Goal: Register for event/course

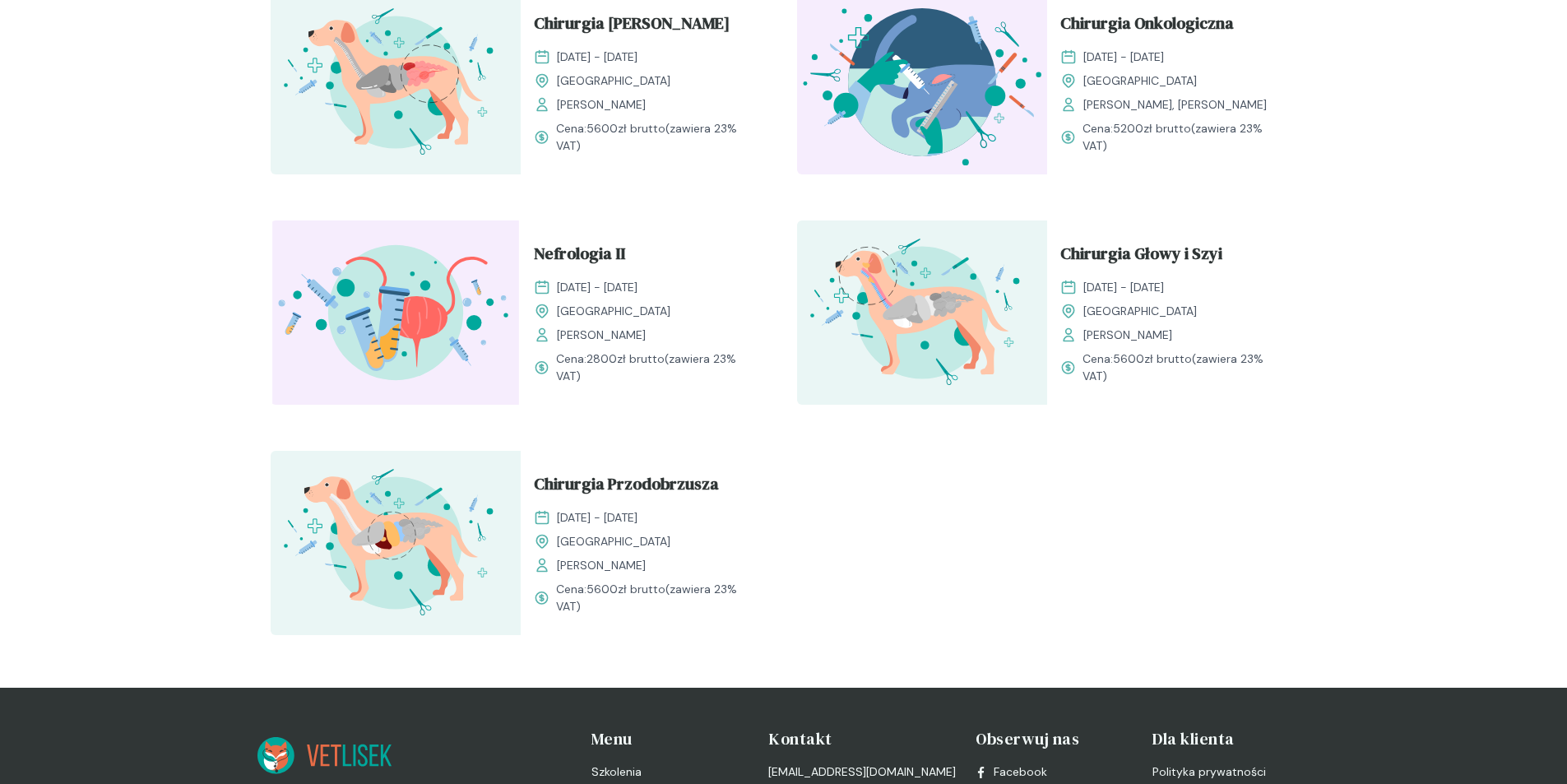
scroll to position [1645, 0]
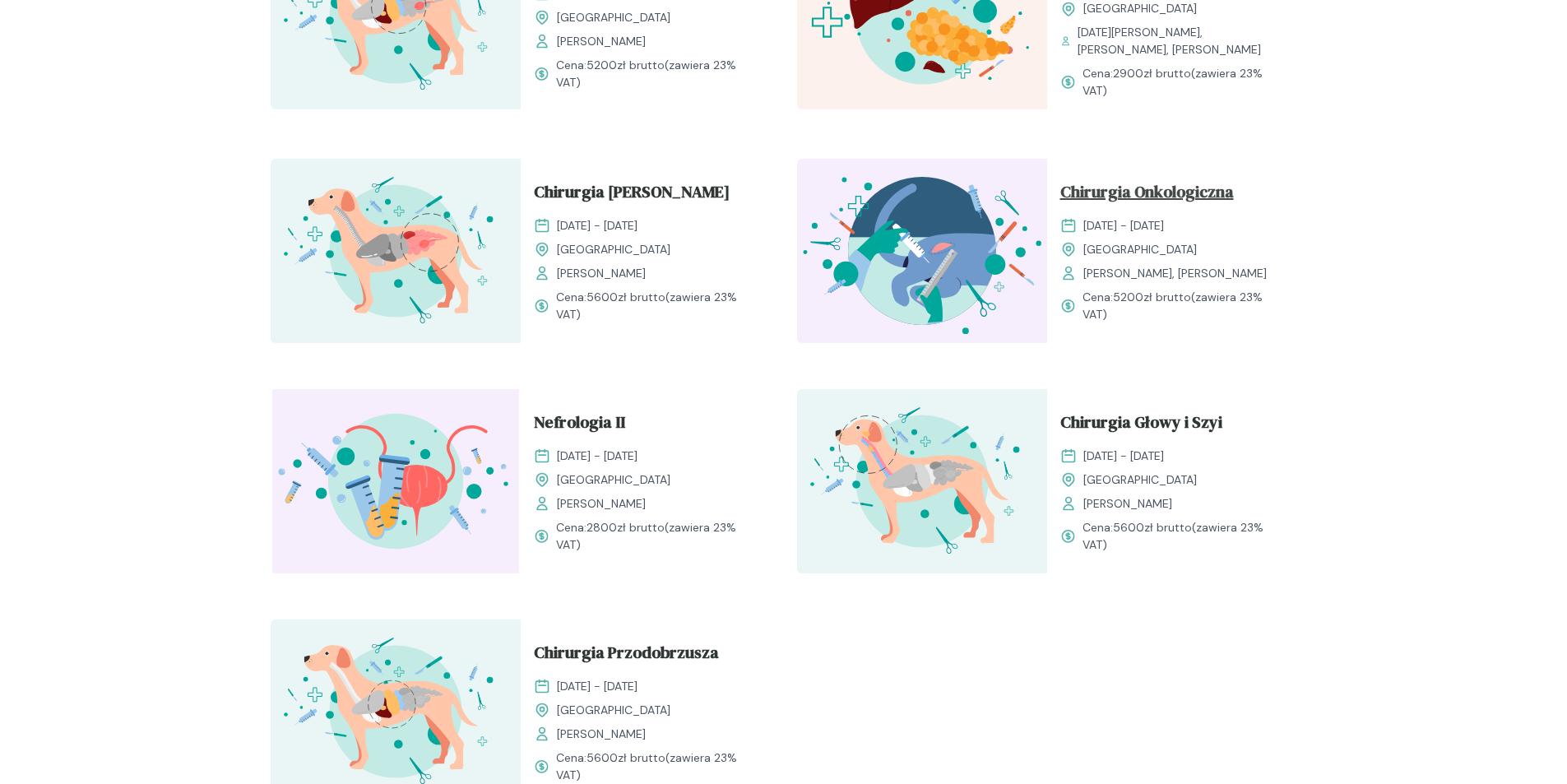
click at [1169, 179] on span "Chirurgia Onkologiczna" at bounding box center [1147, 194] width 174 height 31
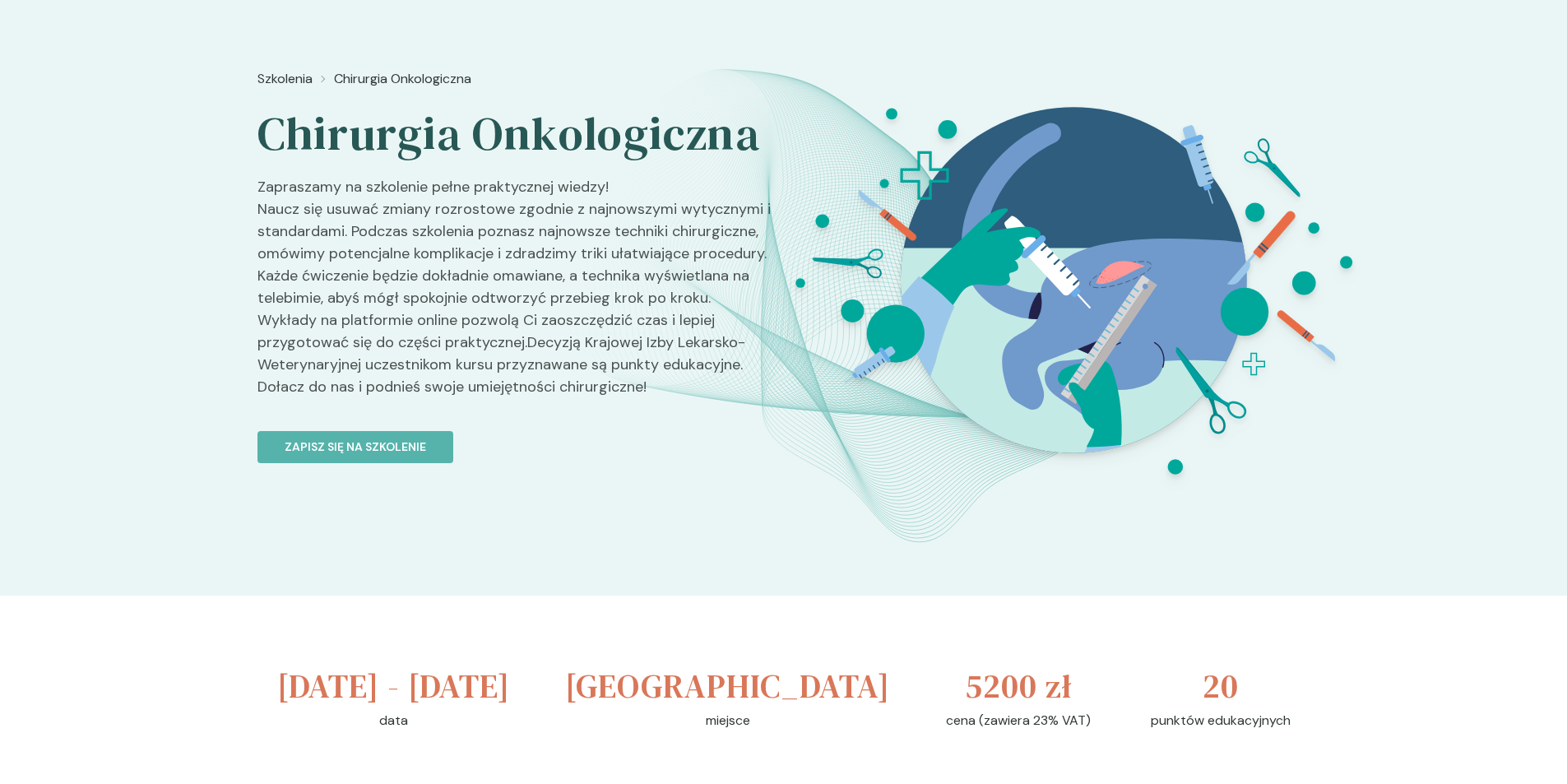
scroll to position [82, 0]
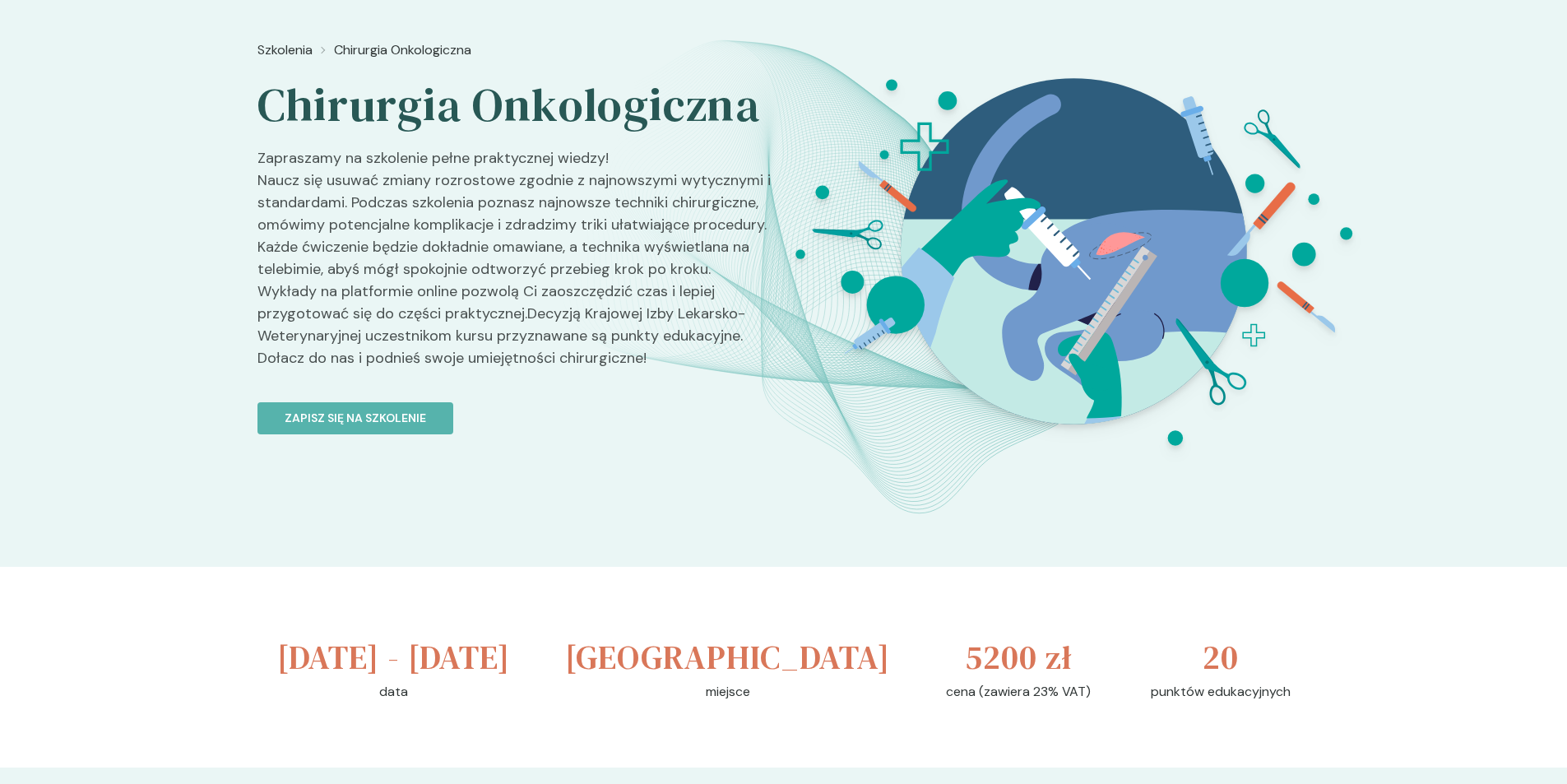
drag, startPoint x: 262, startPoint y: 111, endPoint x: 586, endPoint y: 192, distance: 334.0
click at [586, 192] on div "Szkolenia Chirurgia Onkologiczna Chirurgia Onkologiczna Zapraszamy na szkolenie…" at bounding box center [513, 326] width 513 height 584
drag, startPoint x: 264, startPoint y: 107, endPoint x: 592, endPoint y: 181, distance: 336.2
click at [592, 134] on h2 "Chirurgia Onkologiczna" at bounding box center [513, 105] width 513 height 58
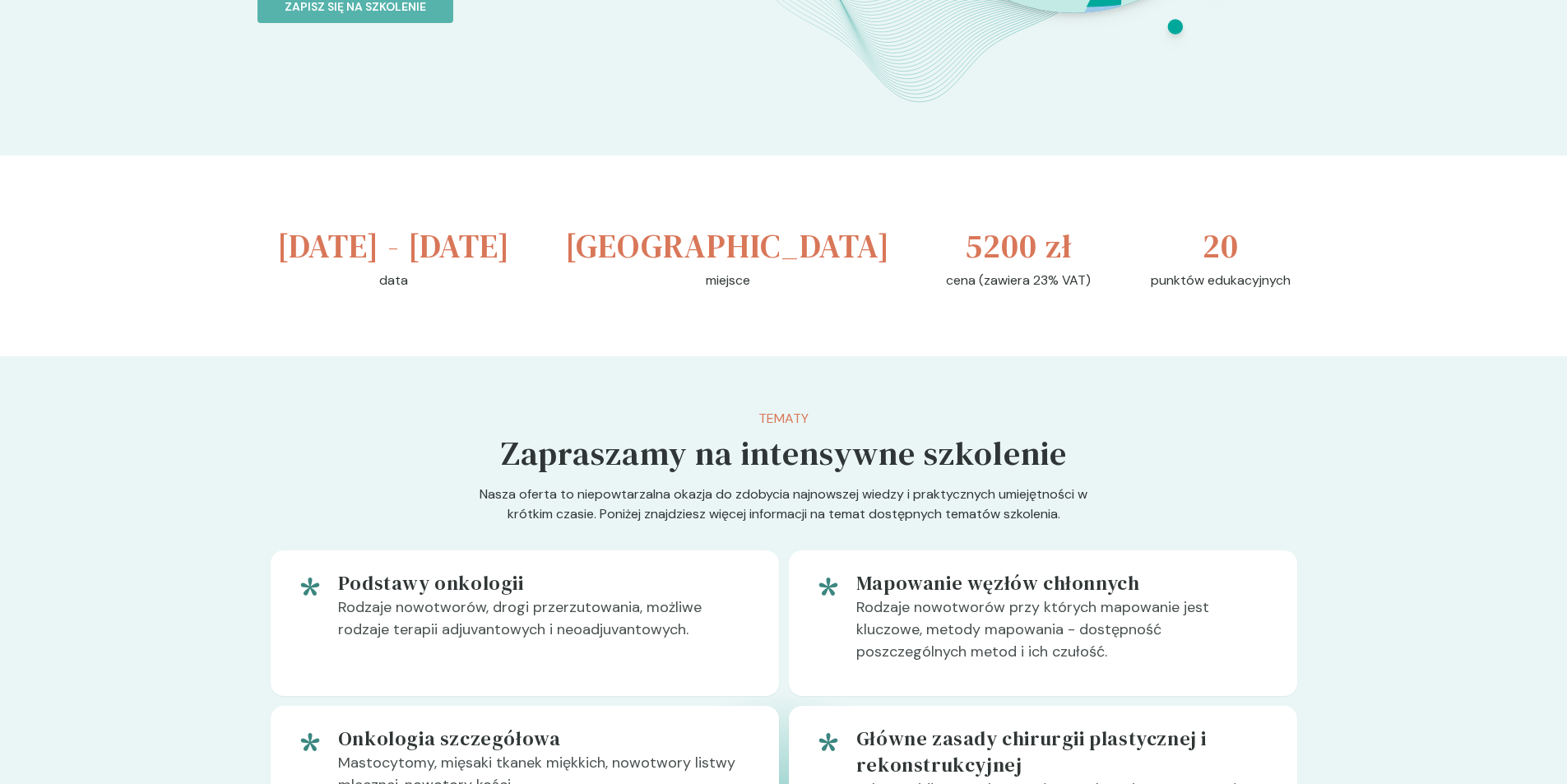
scroll to position [164, 0]
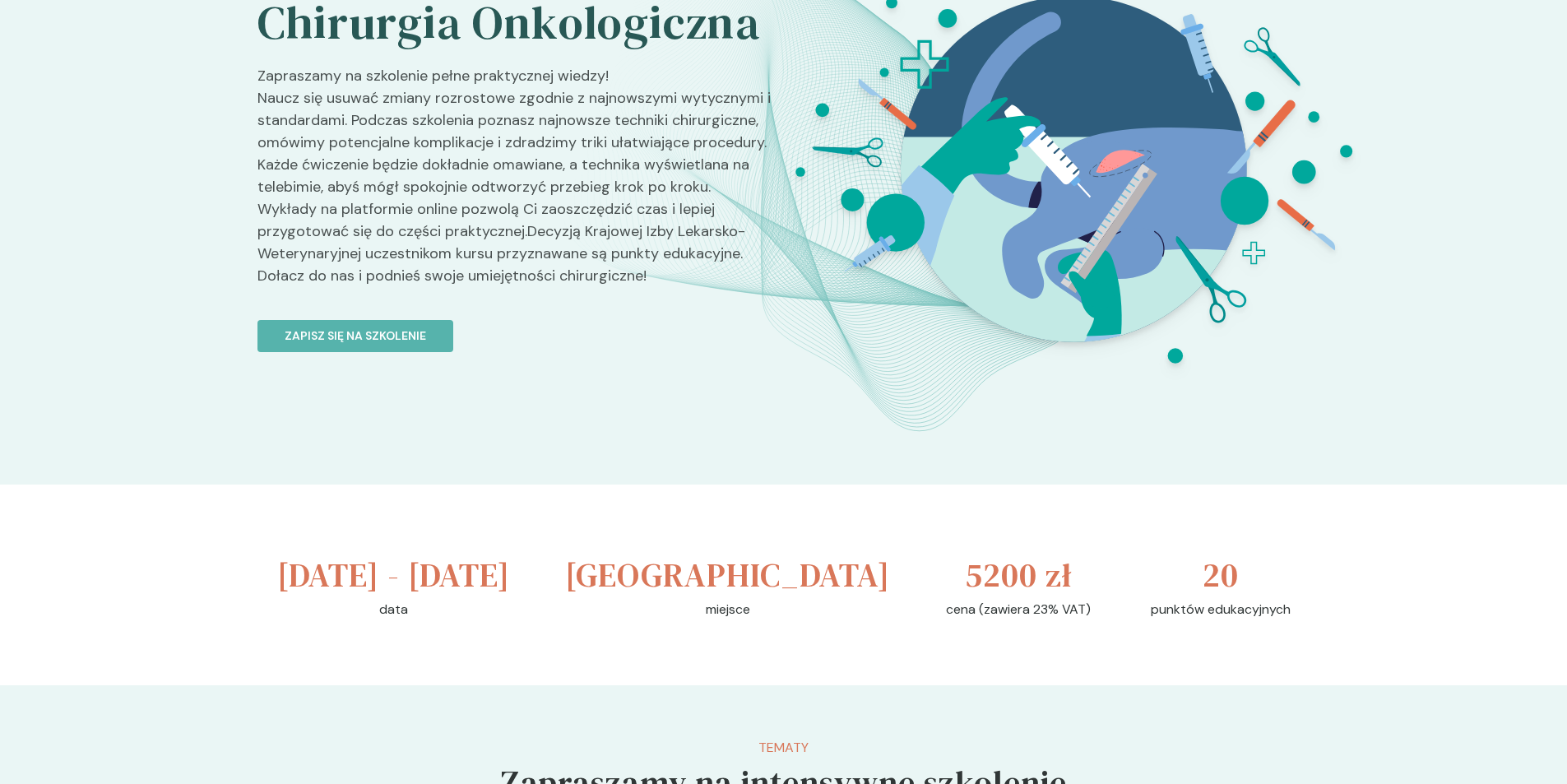
click at [1302, 426] on div at bounding box center [1074, 272] width 584 height 642
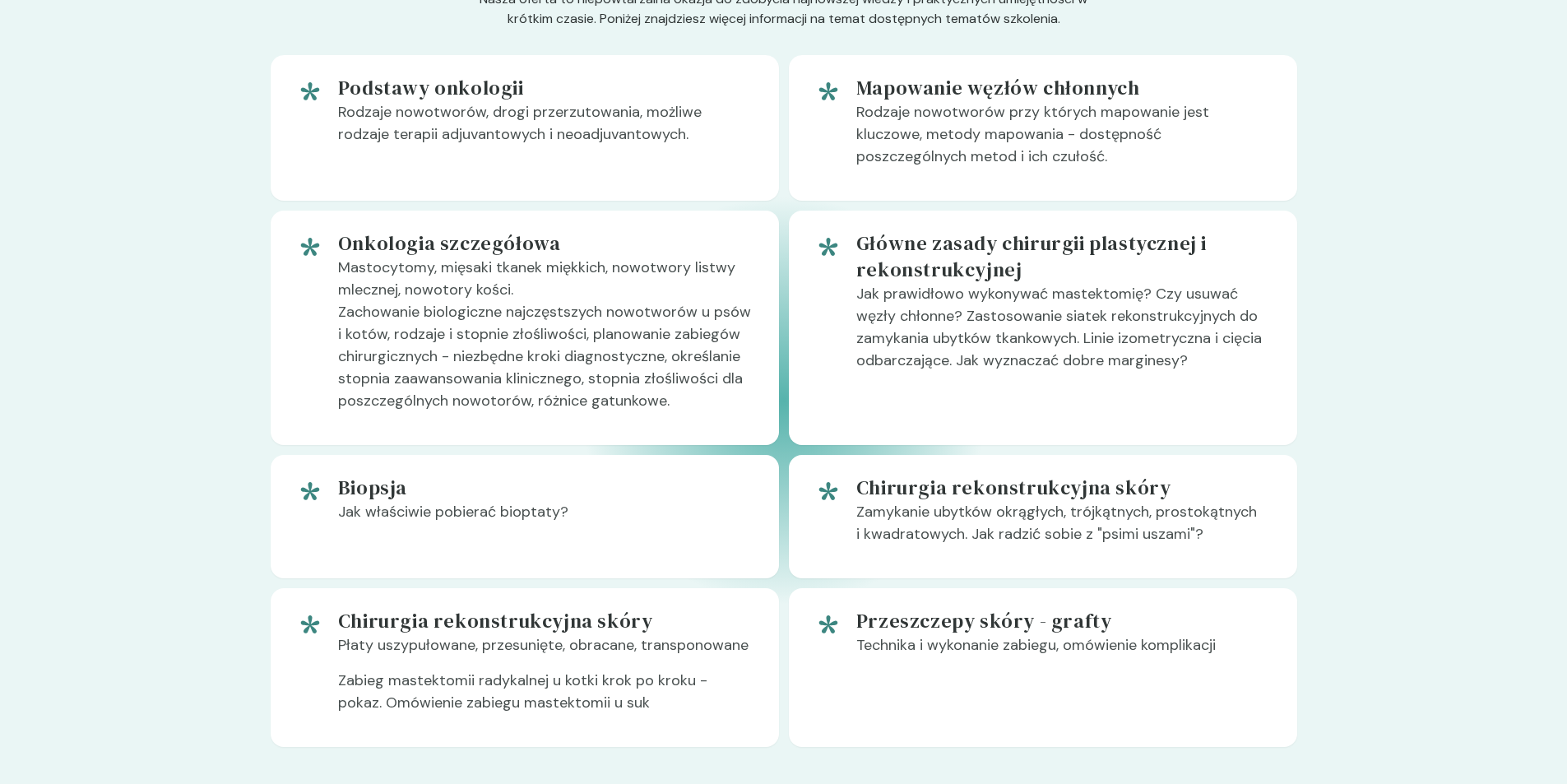
scroll to position [987, 0]
drag, startPoint x: 1107, startPoint y: 673, endPoint x: 943, endPoint y: 624, distance: 171.2
click at [839, 670] on div "Przeszczepy skóry - grafty Technika i wykonanie zabiegu, omówienie komplikacji" at bounding box center [1043, 668] width 508 height 158
drag, startPoint x: 630, startPoint y: 657, endPoint x: 306, endPoint y: 632, distance: 325.0
click at [283, 633] on div "Podstawy onkologii Rodzaje nowotworów, drogi przerzutowania, możliwe rodzaje te…" at bounding box center [784, 402] width 1026 height 691
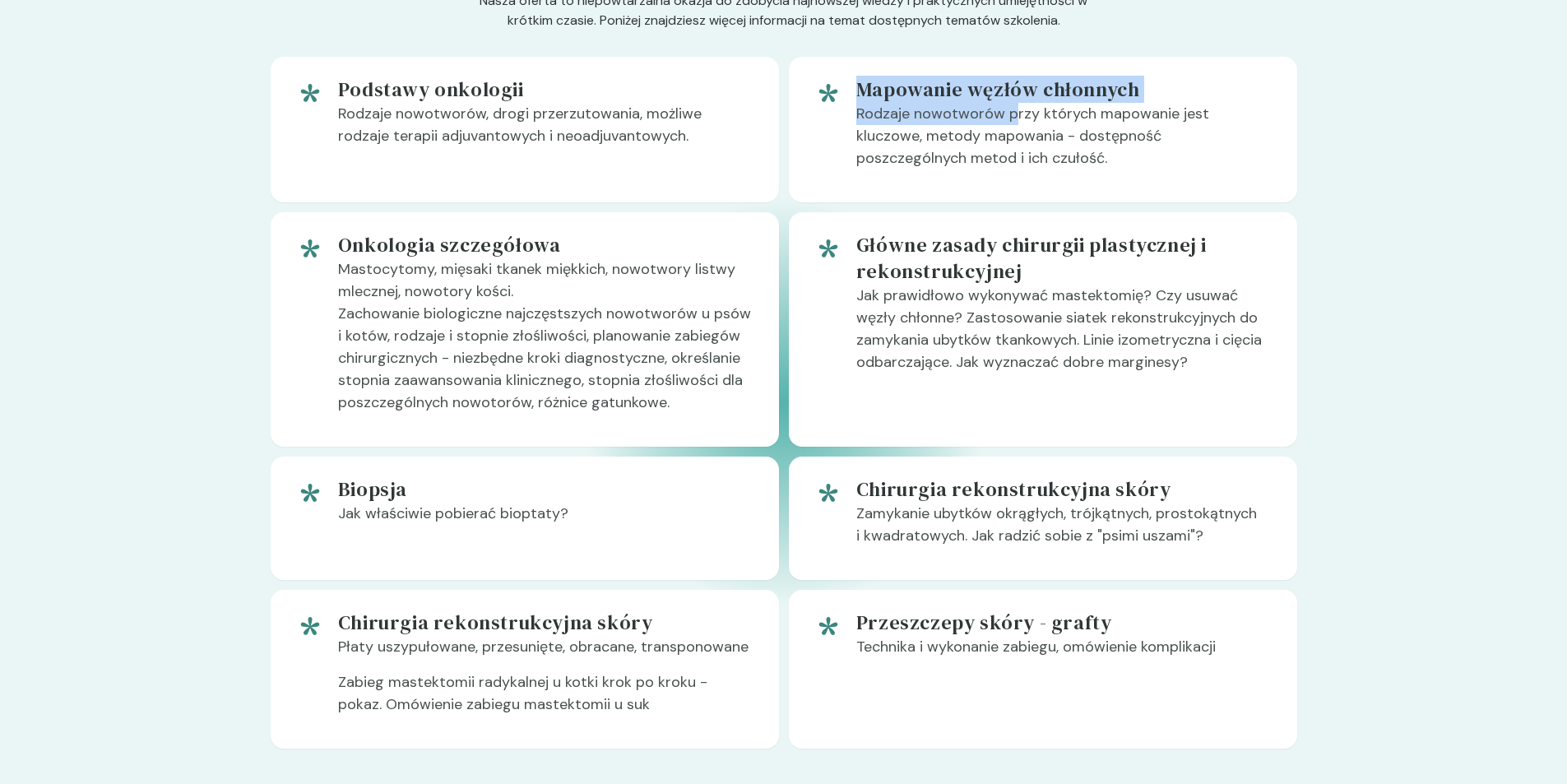
drag, startPoint x: 1012, startPoint y: 158, endPoint x: 859, endPoint y: 136, distance: 154.6
click at [859, 136] on div "Mapowanie węzłów chłonnych Rodzaje nowotworów przy których mapowanie jest klucz…" at bounding box center [1063, 130] width 415 height 106
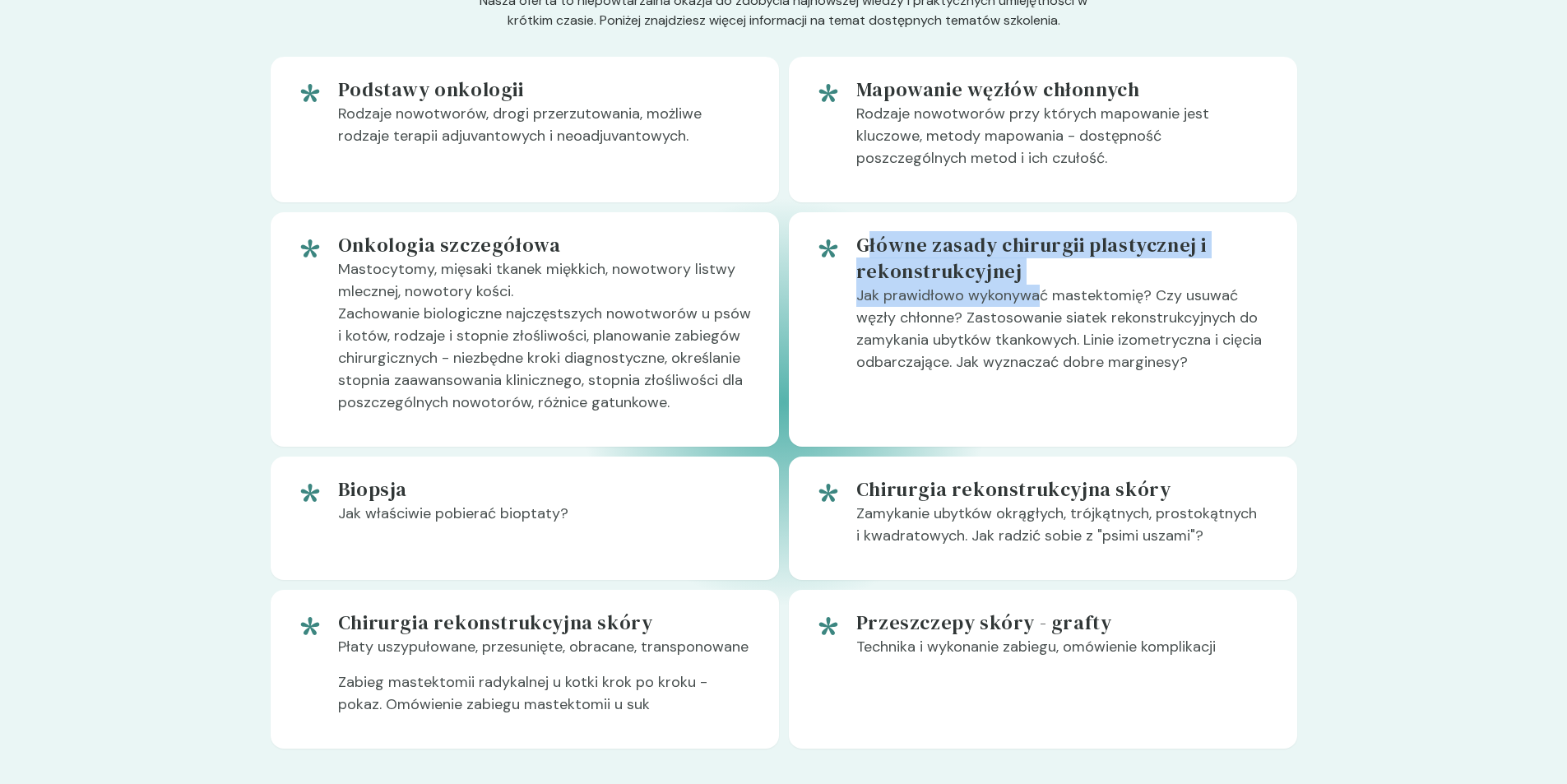
drag, startPoint x: 914, startPoint y: 294, endPoint x: 1033, endPoint y: 335, distance: 125.9
click at [1033, 335] on div "Główne zasady chirurgii plastycznej i rekonstrukcyjnej Jak prawidłowo wykonywać…" at bounding box center [1063, 330] width 415 height 195
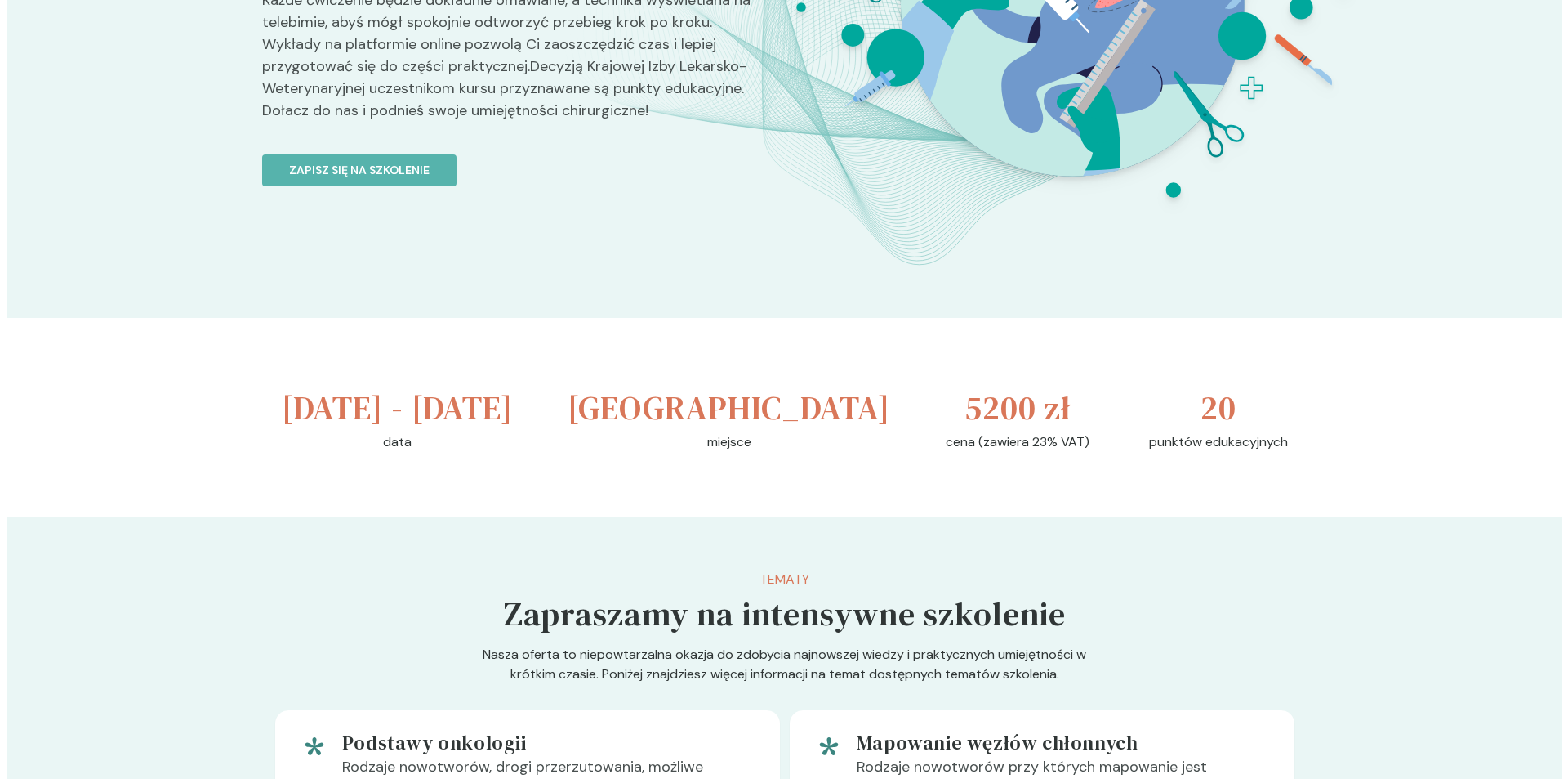
scroll to position [0, 0]
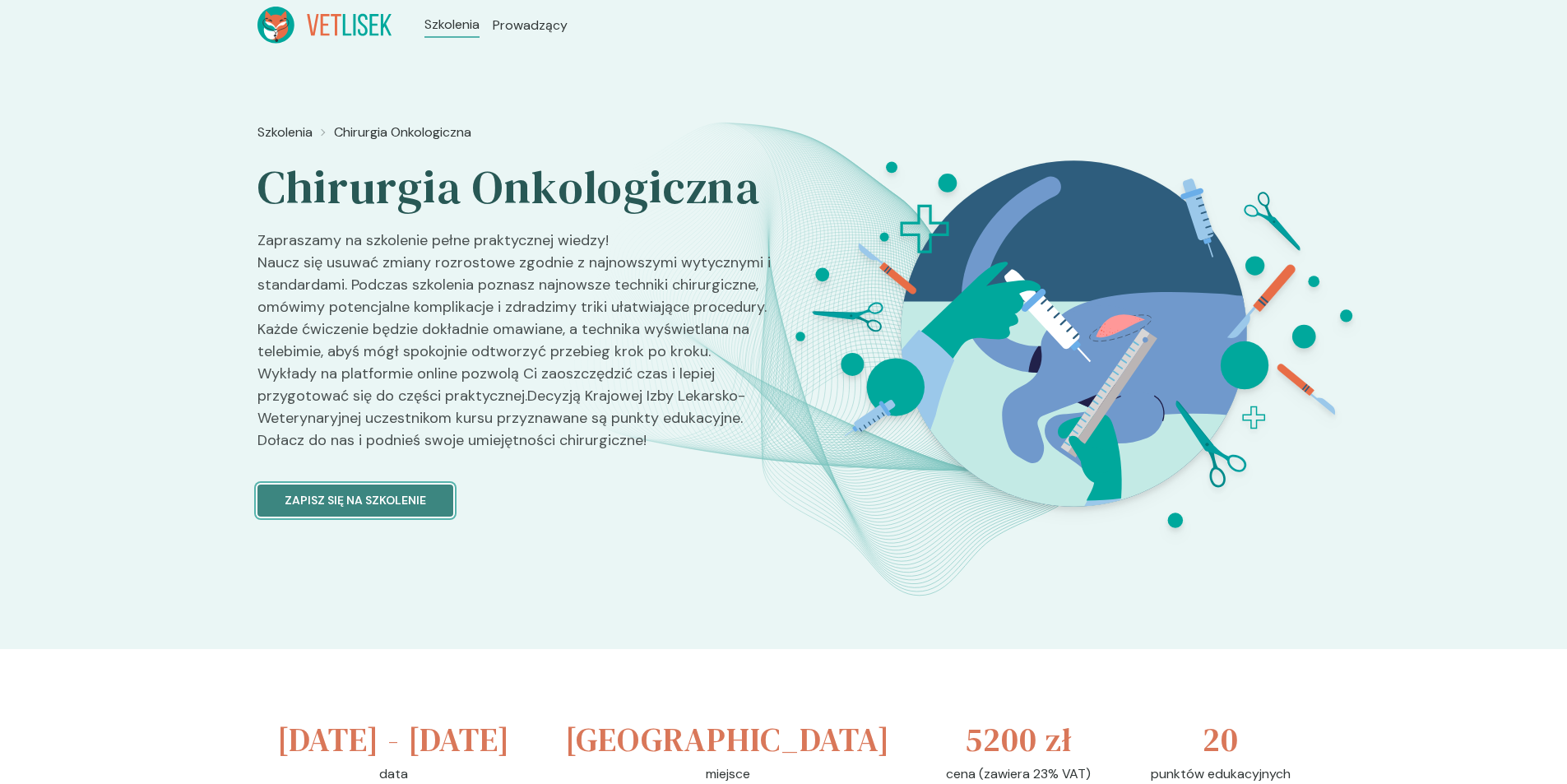
click at [323, 509] on p "Zapisz się na szkolenie" at bounding box center [355, 501] width 141 height 17
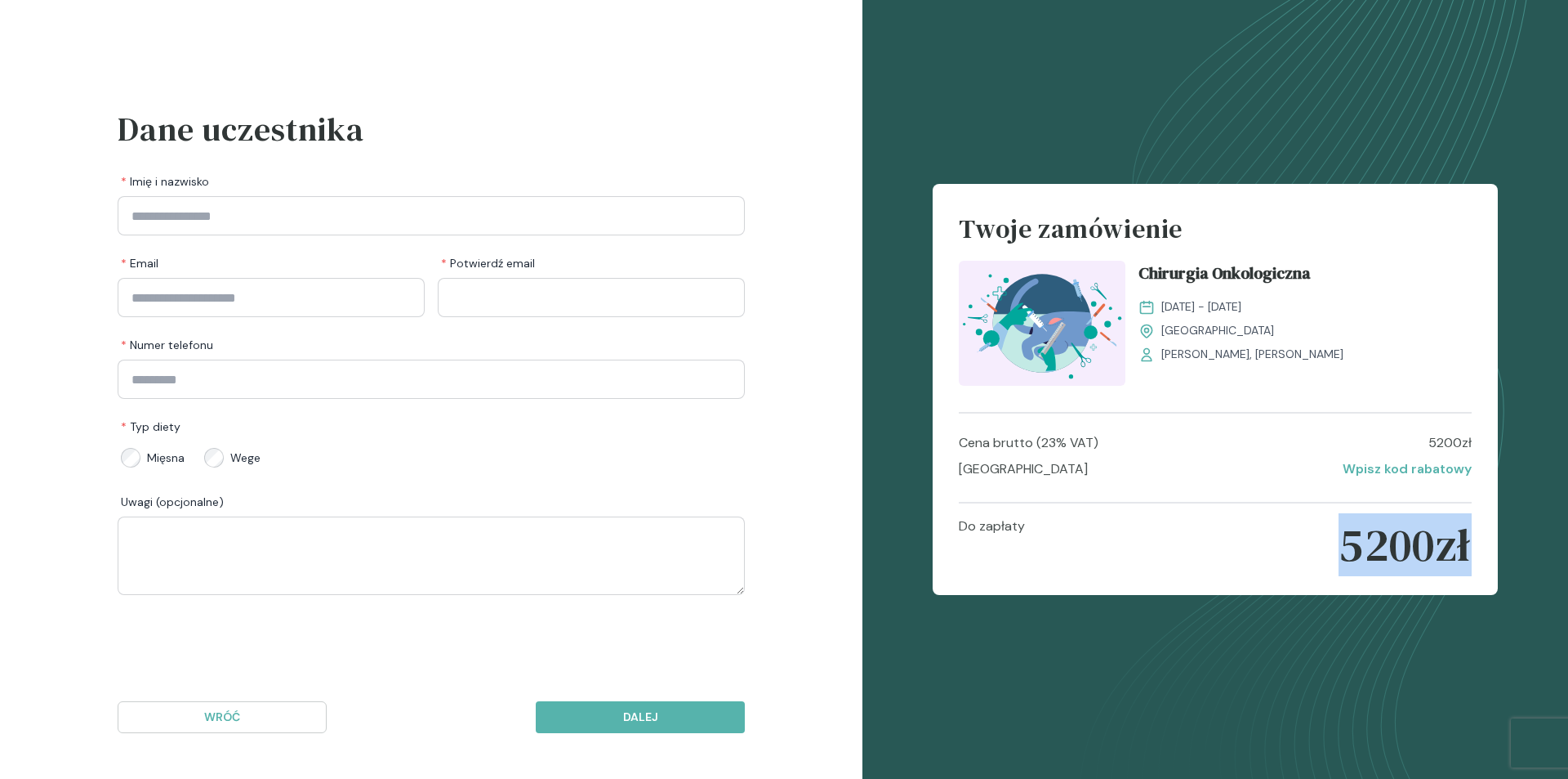
drag, startPoint x: 1333, startPoint y: 549, endPoint x: 1550, endPoint y: 576, distance: 218.7
click at [1550, 576] on div "Twoje zamówienie Chirurgia Onkologiczna [DATE] - [DATE] [GEOGRAPHIC_DATA] [PERS…" at bounding box center [1215, 389] width 705 height 779
click at [1061, 561] on div "Do zapłaty 5200 zł" at bounding box center [1215, 544] width 512 height 57
click at [280, 221] on input "Imię i nazwisko" at bounding box center [431, 216] width 627 height 40
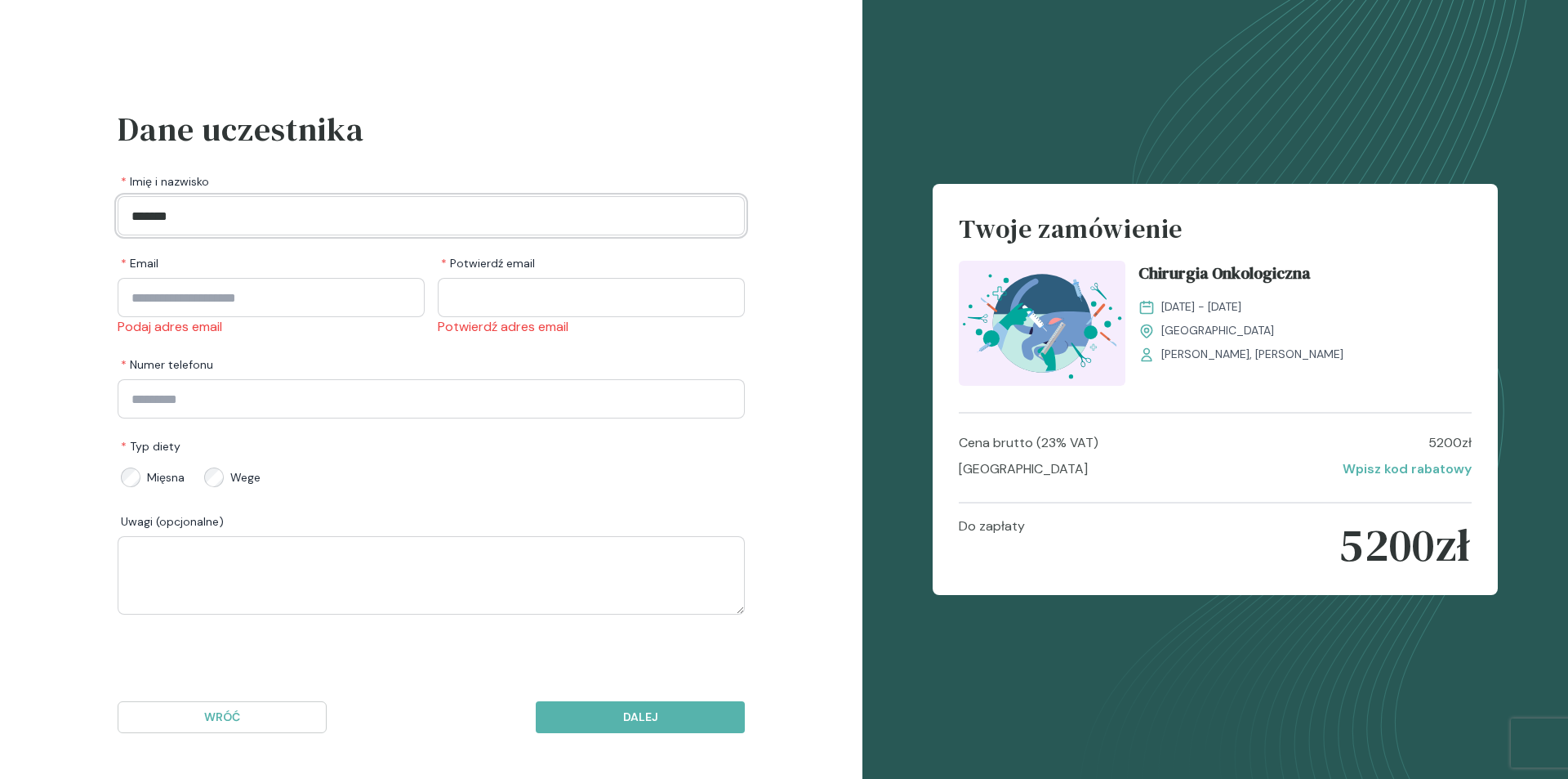
click at [280, 221] on input "******" at bounding box center [431, 216] width 627 height 40
type input "**********"
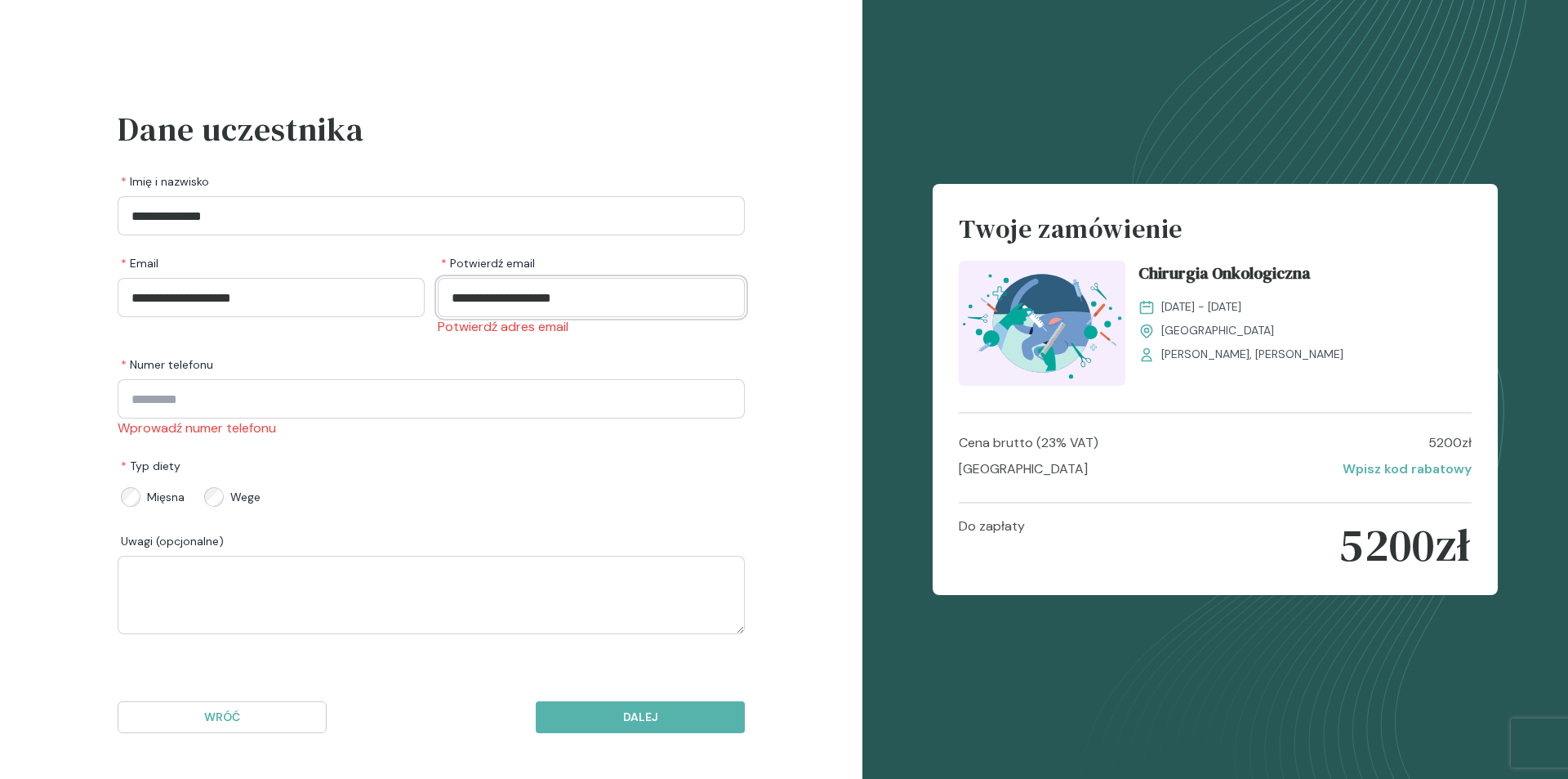
type input "**********"
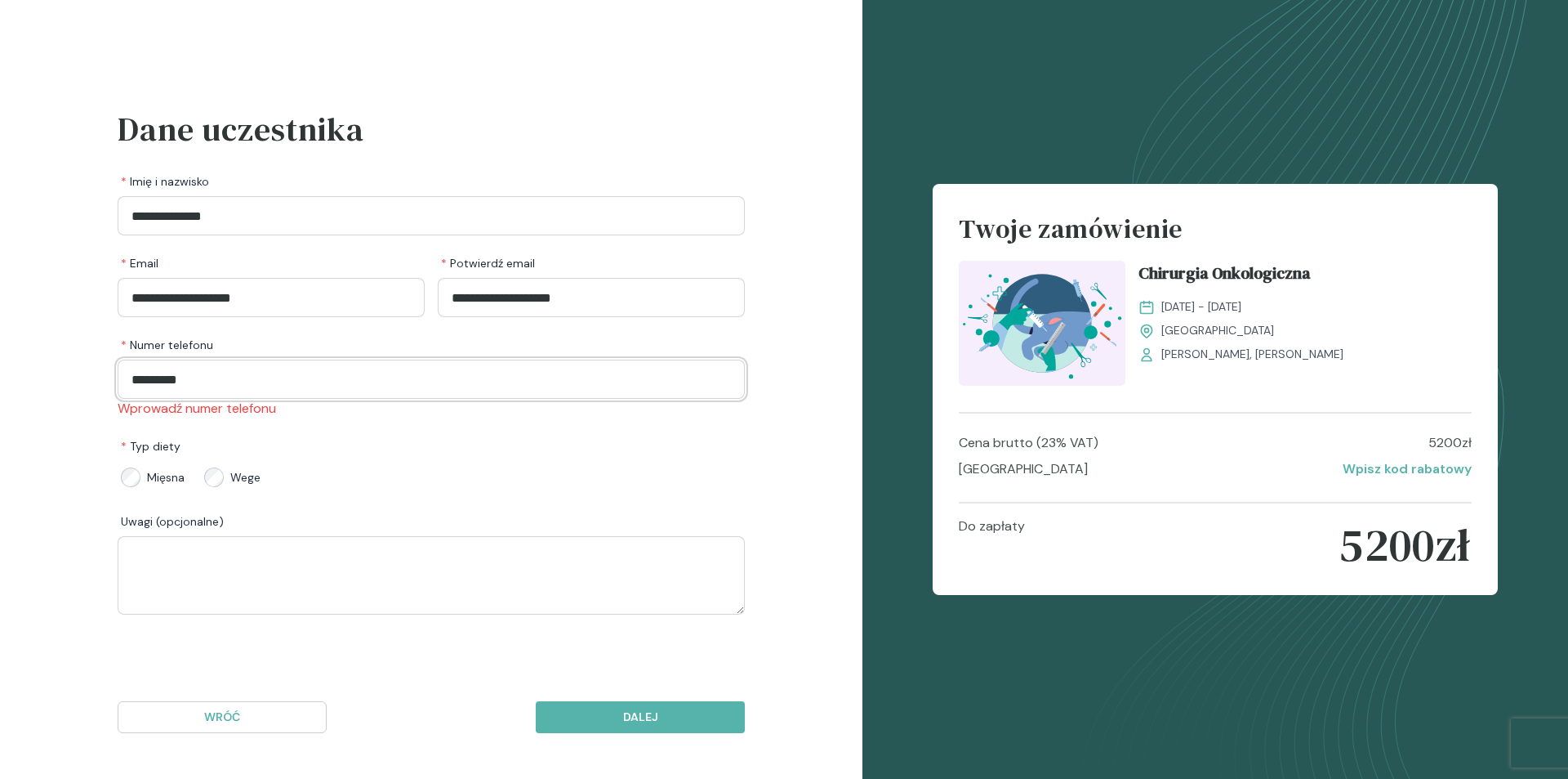
type input "*********"
click at [349, 424] on div "**********" at bounding box center [431, 359] width 627 height 510
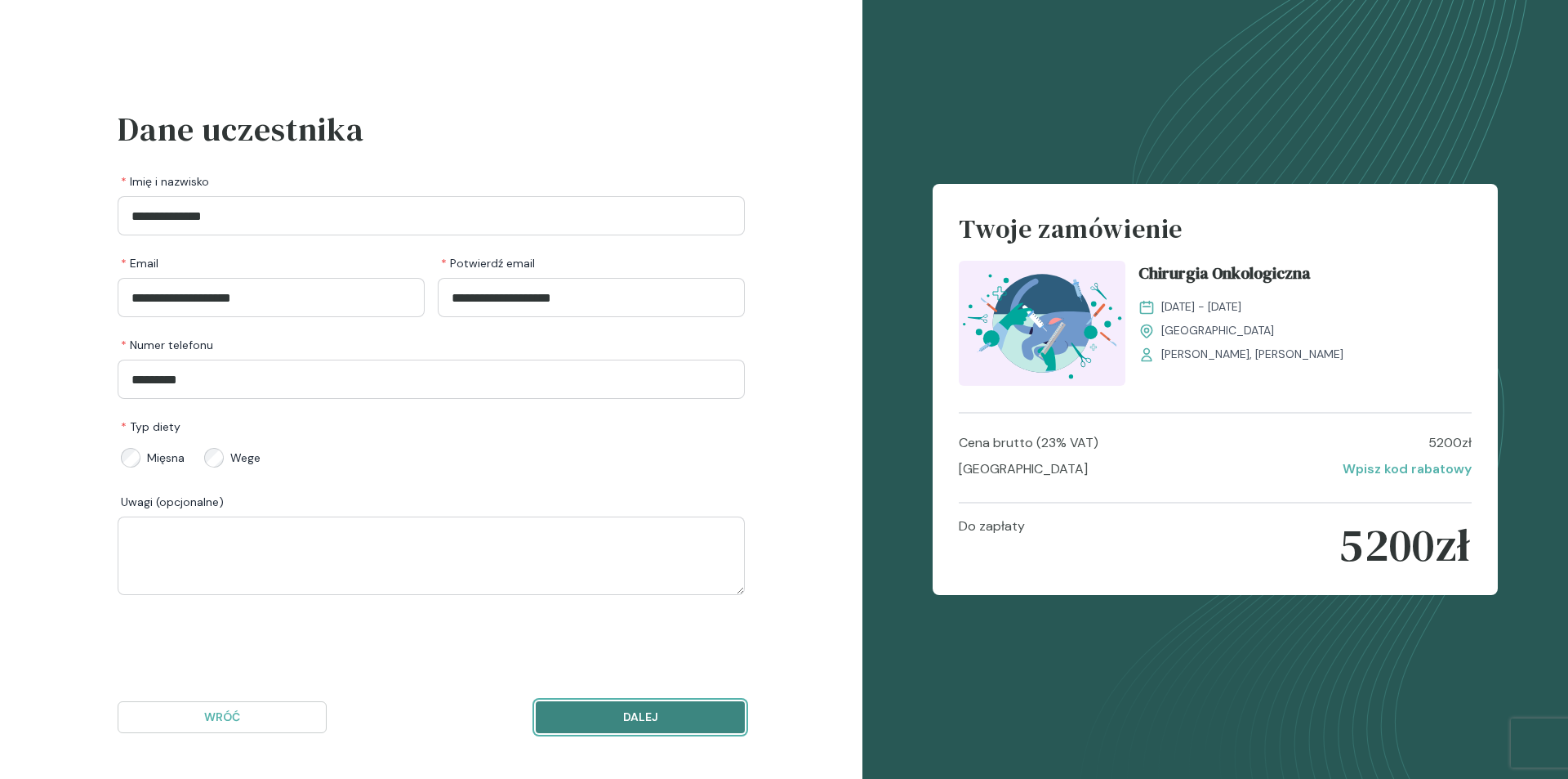
click at [643, 719] on p "Dalej" at bounding box center [640, 717] width 182 height 17
